Goal: Book appointment/travel/reservation

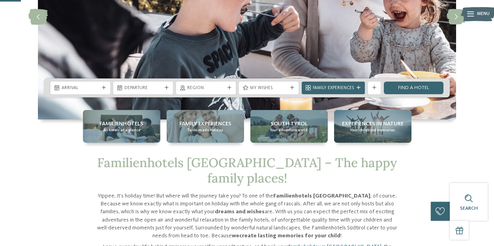
scroll to position [116, 0]
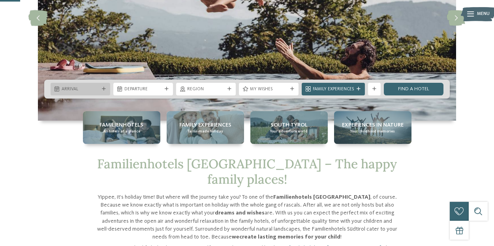
click at [98, 87] on span "Arrival" at bounding box center [80, 89] width 37 height 6
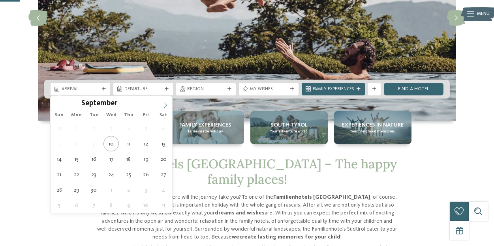
click at [166, 105] on icon at bounding box center [165, 105] width 3 height 5
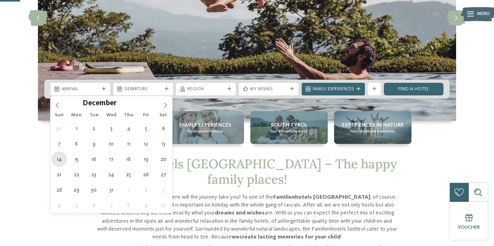
type div "[DATE]"
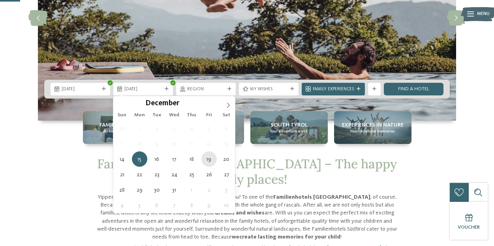
type div "[DATE]"
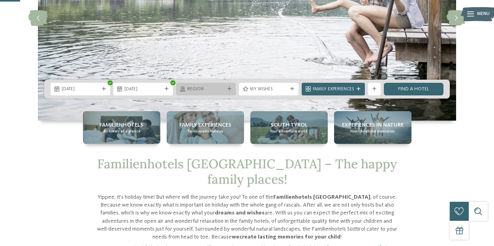
click at [209, 88] on span "Region" at bounding box center [205, 89] width 37 height 6
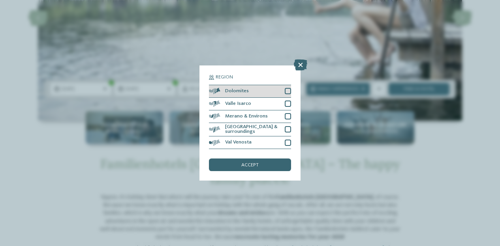
click at [289, 92] on div at bounding box center [288, 91] width 6 height 6
click at [287, 103] on div at bounding box center [288, 104] width 6 height 6
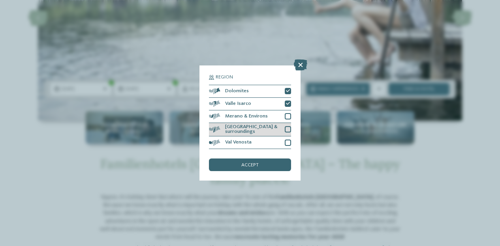
click at [286, 124] on div "[GEOGRAPHIC_DATA] & surroundings" at bounding box center [250, 130] width 82 height 14
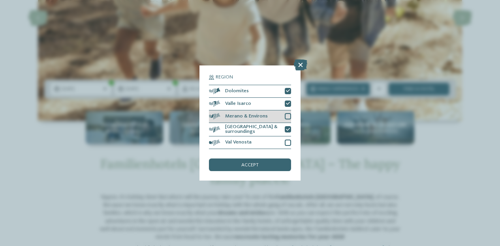
click at [286, 115] on div at bounding box center [288, 116] width 6 height 6
click at [258, 163] on div "accept" at bounding box center [250, 165] width 82 height 13
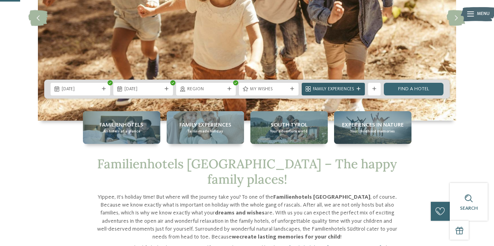
click at [325, 89] on span "Family Experiences" at bounding box center [333, 89] width 41 height 6
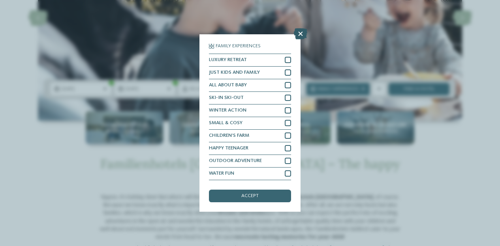
click at [300, 33] on icon at bounding box center [300, 33] width 13 height 11
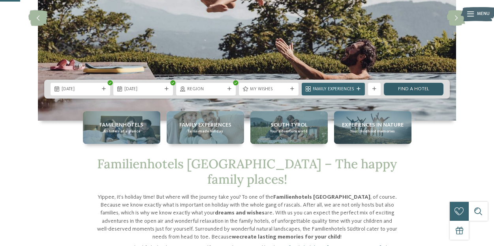
click at [412, 90] on link "Find a hotel" at bounding box center [414, 89] width 60 height 13
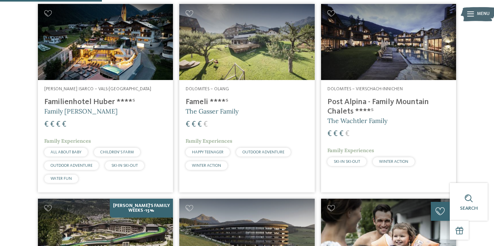
scroll to position [237, 0]
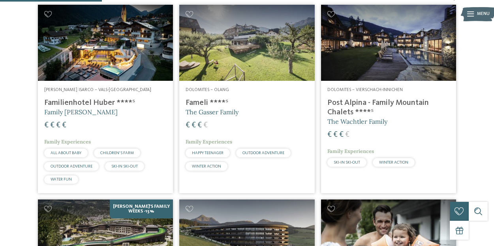
click at [353, 98] on h4 "Post Alpina - Family Mountain Chalets ****ˢ" at bounding box center [388, 107] width 122 height 19
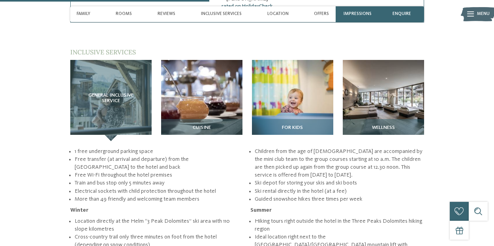
scroll to position [907, 0]
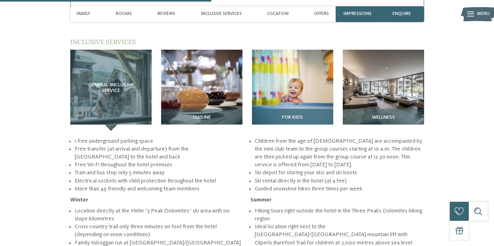
click at [292, 115] on span "For kids" at bounding box center [292, 118] width 21 height 6
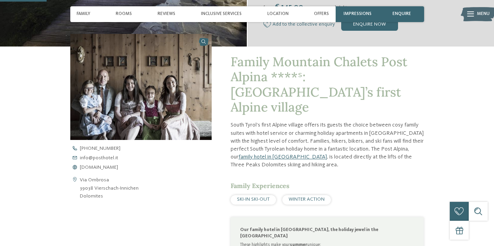
scroll to position [212, 0]
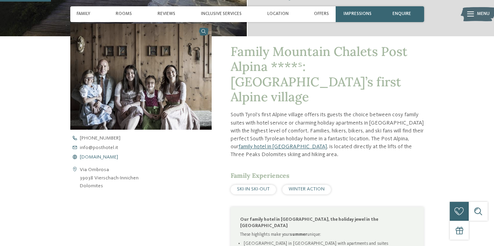
click at [109, 157] on span "www.postalpina.it" at bounding box center [99, 157] width 38 height 5
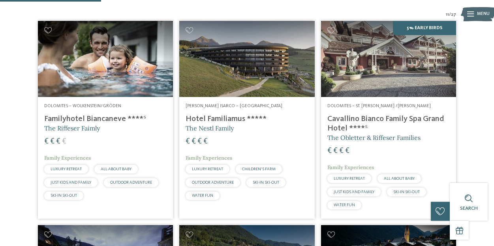
scroll to position [268, 0]
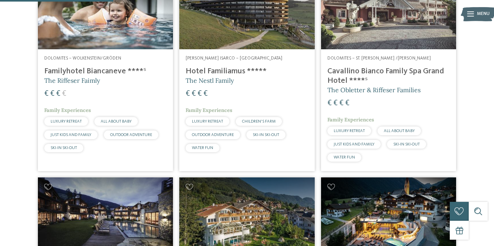
click at [74, 67] on h4 "Familyhotel Biancaneve ****ˢ" at bounding box center [105, 71] width 122 height 9
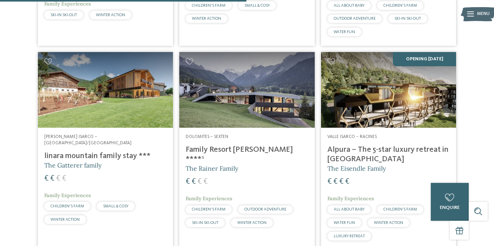
scroll to position [593, 0]
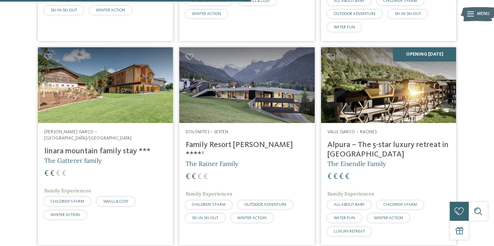
click at [229, 140] on h4 "Family Resort [PERSON_NAME] ****ˢ" at bounding box center [246, 149] width 122 height 19
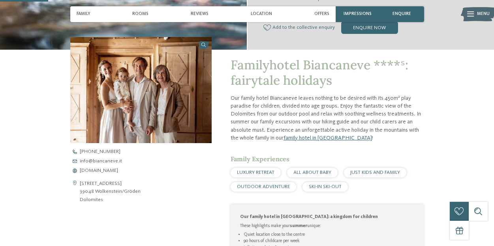
scroll to position [187, 0]
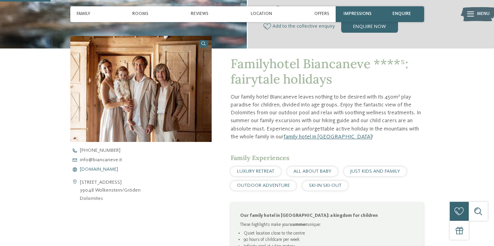
click at [101, 171] on span "www.biancaneve.it" at bounding box center [99, 169] width 38 height 5
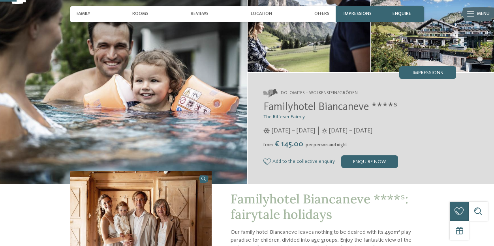
scroll to position [51, 0]
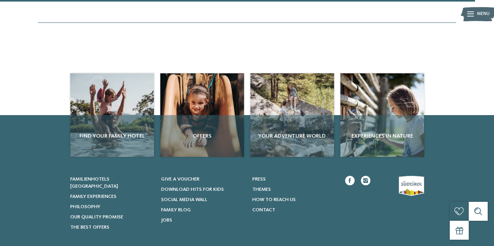
scroll to position [1109, 0]
